Goal: Information Seeking & Learning: Learn about a topic

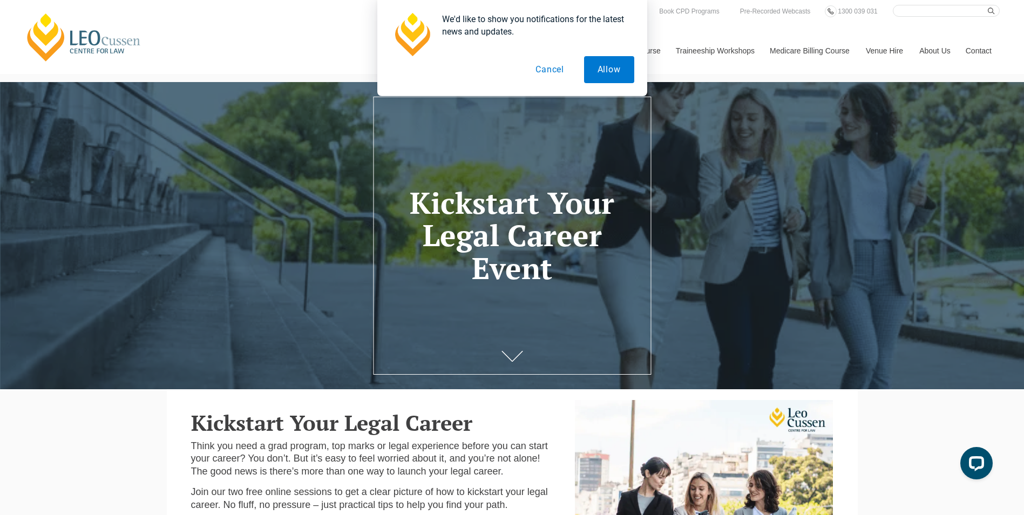
click at [556, 66] on button "Cancel" at bounding box center [550, 69] width 56 height 27
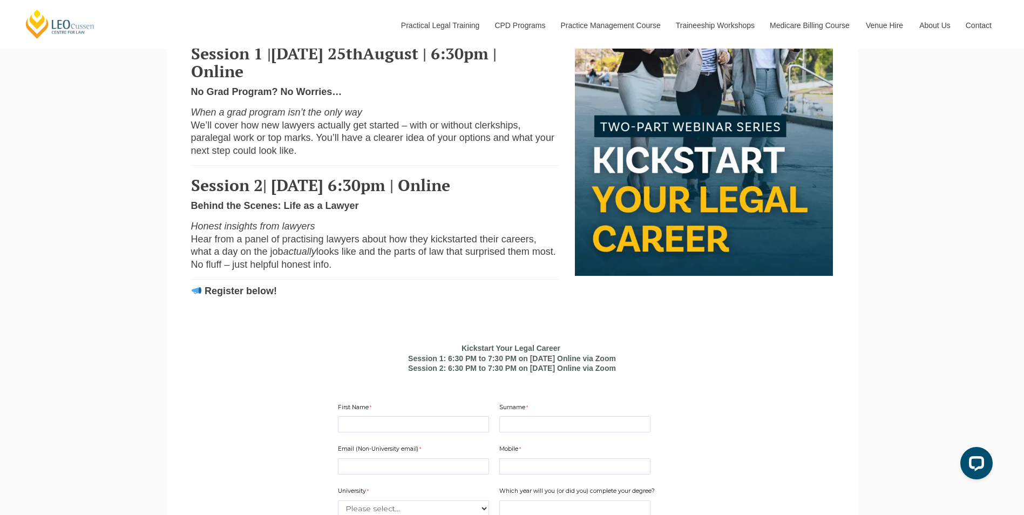
scroll to position [216, 0]
